Goal: Information Seeking & Learning: Understand process/instructions

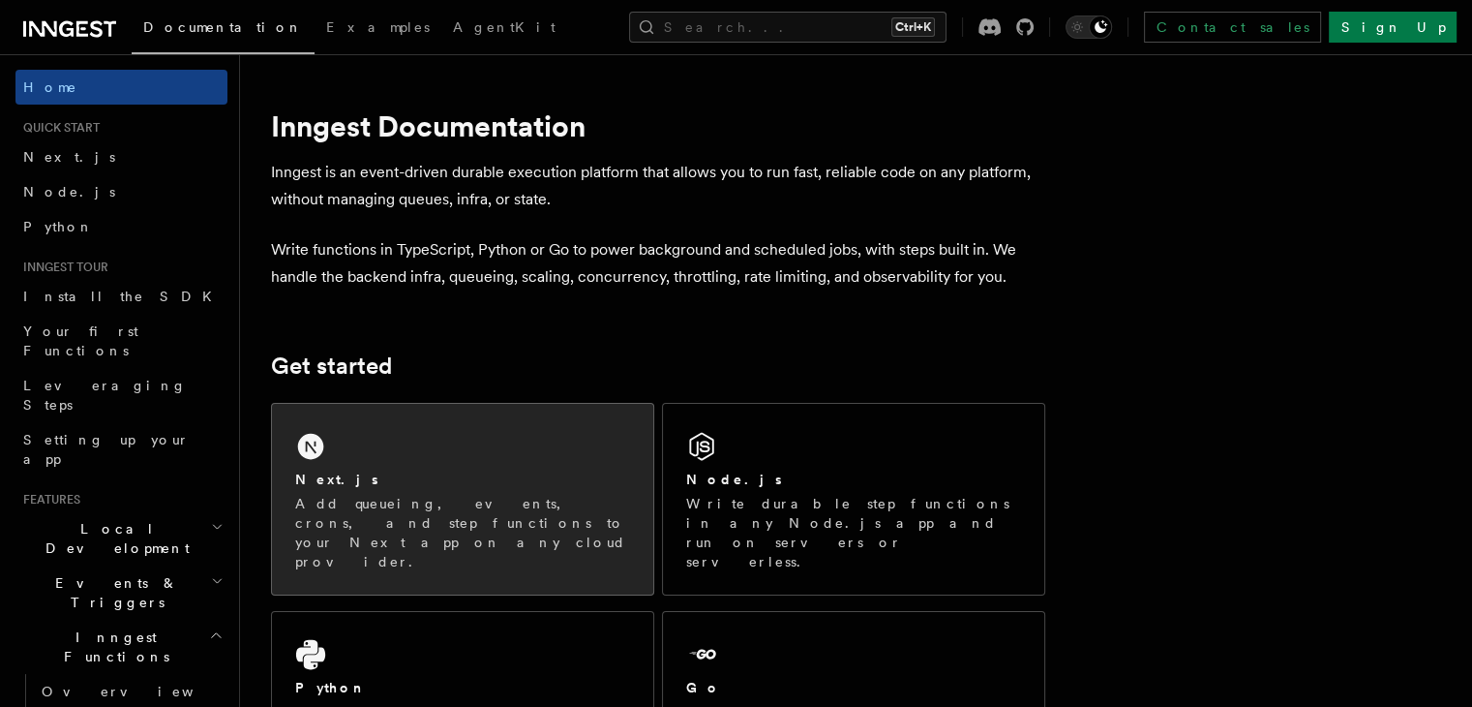
click at [450, 494] on p "Add queueing, events, crons, and step functions to your Next app on any cloud p…" at bounding box center [462, 532] width 335 height 77
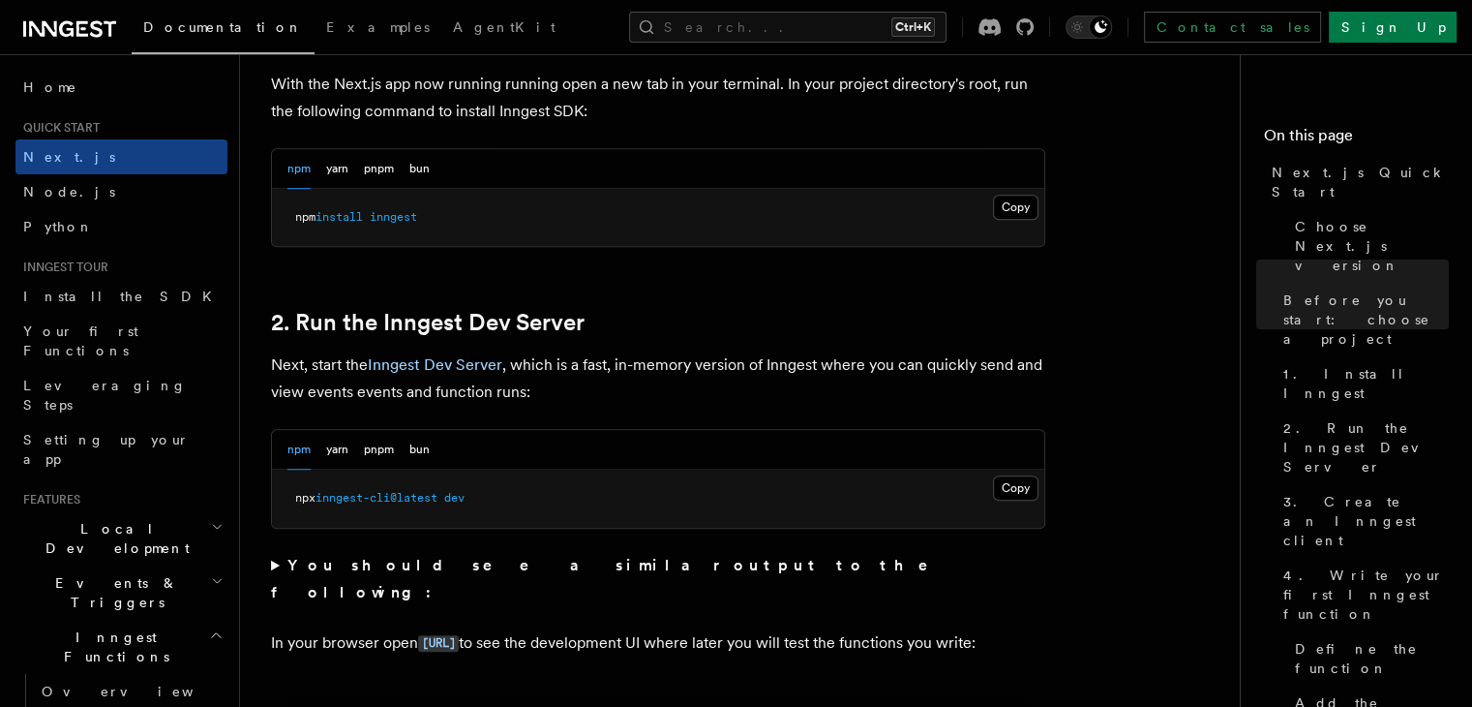
scroll to position [1161, 0]
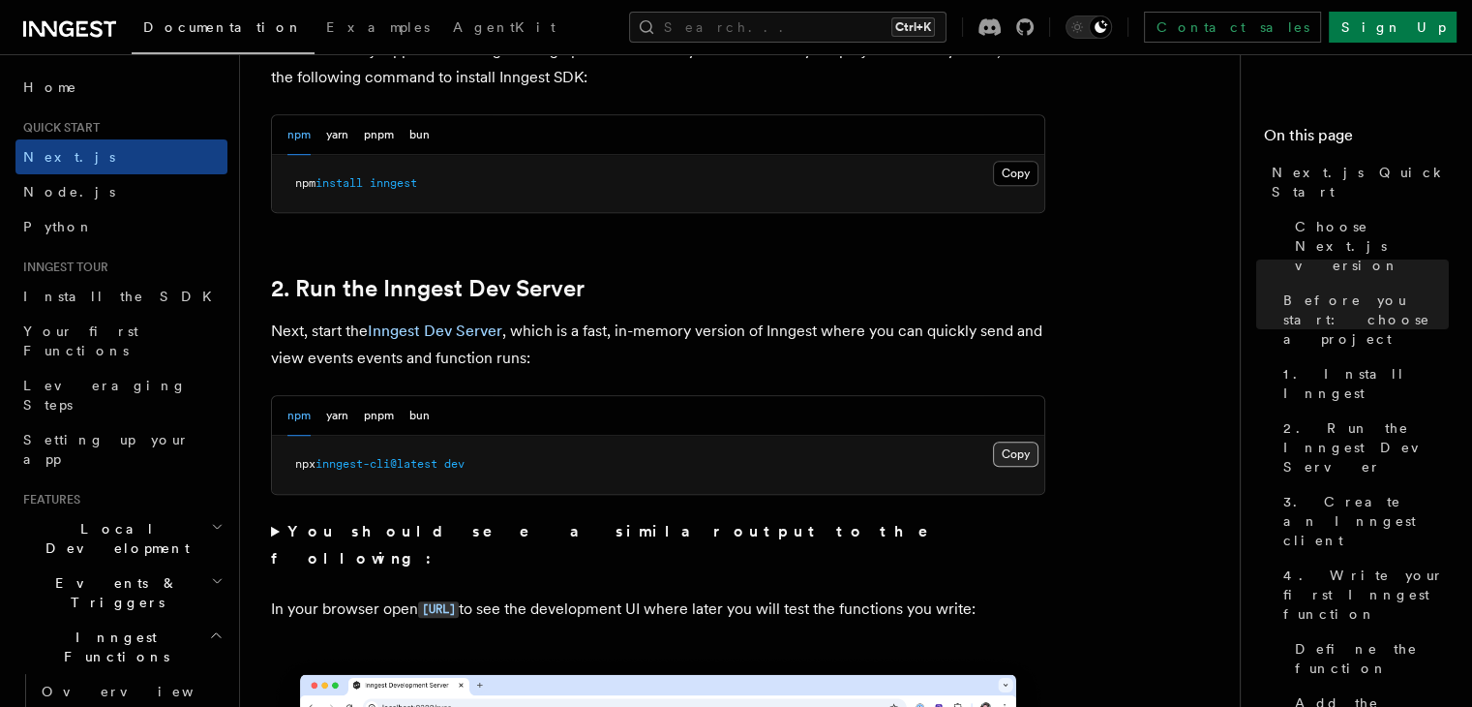
click at [1024, 444] on button "Copy Copied" at bounding box center [1015, 453] width 45 height 25
click at [1030, 447] on button "Copy Copied" at bounding box center [1015, 453] width 45 height 25
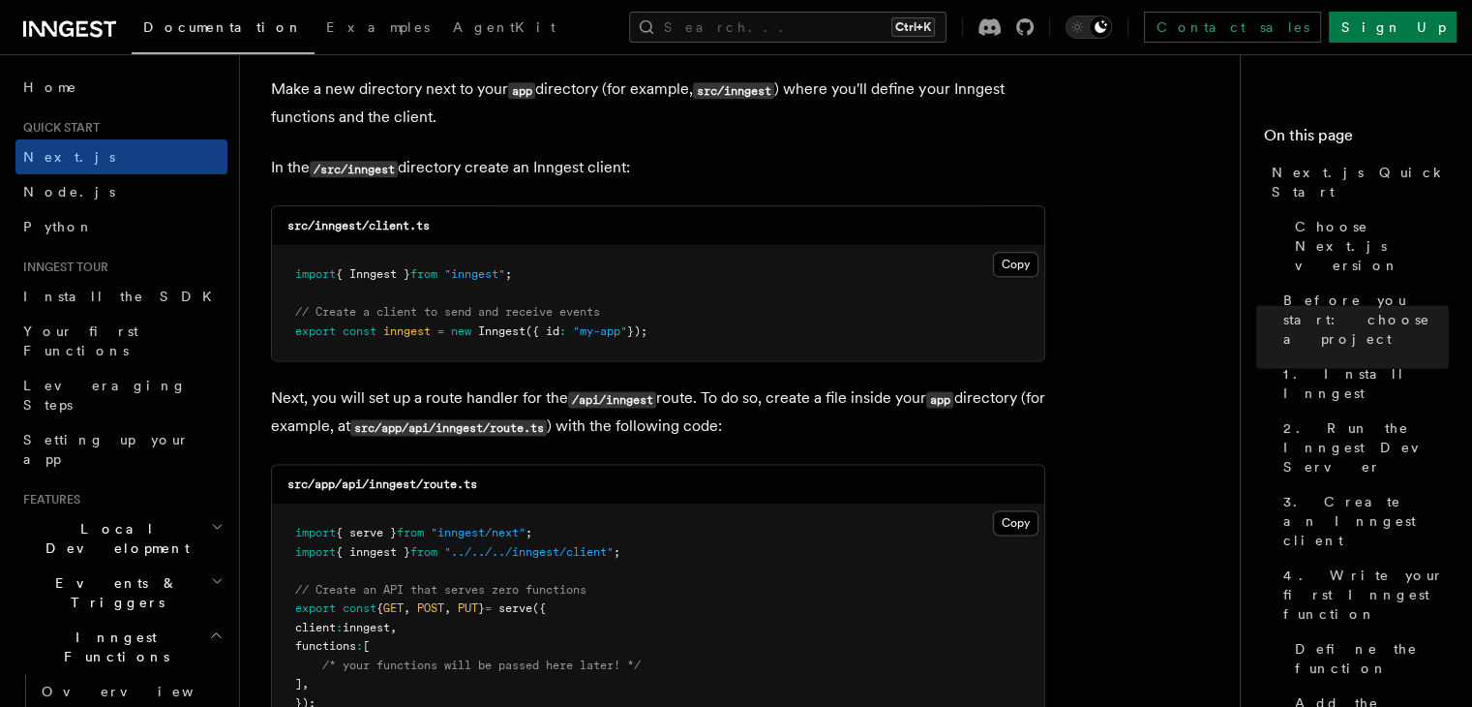
scroll to position [2613, 0]
